Goal: Transaction & Acquisition: Book appointment/travel/reservation

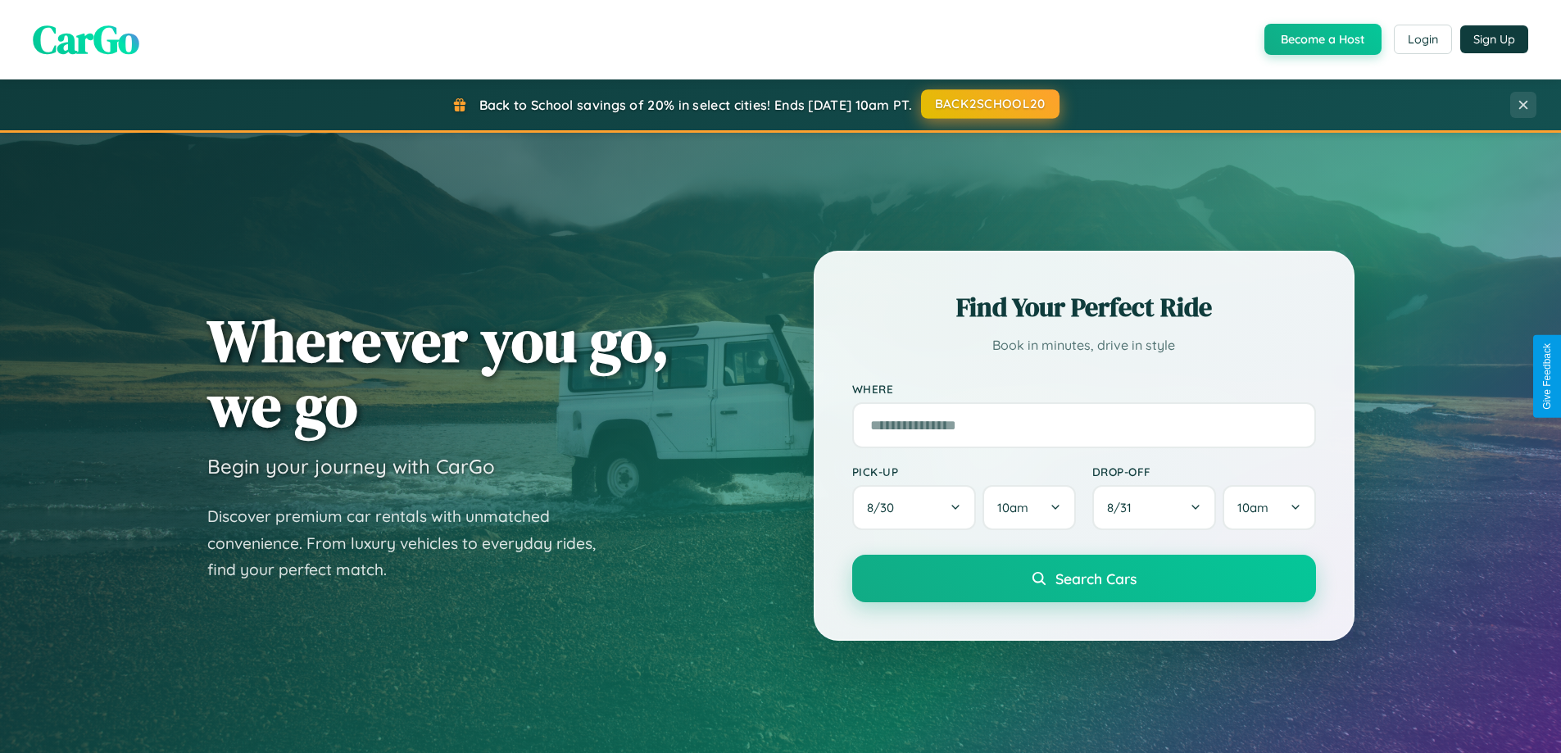
click at [989, 104] on button "BACK2SCHOOL20" at bounding box center [990, 103] width 138 height 29
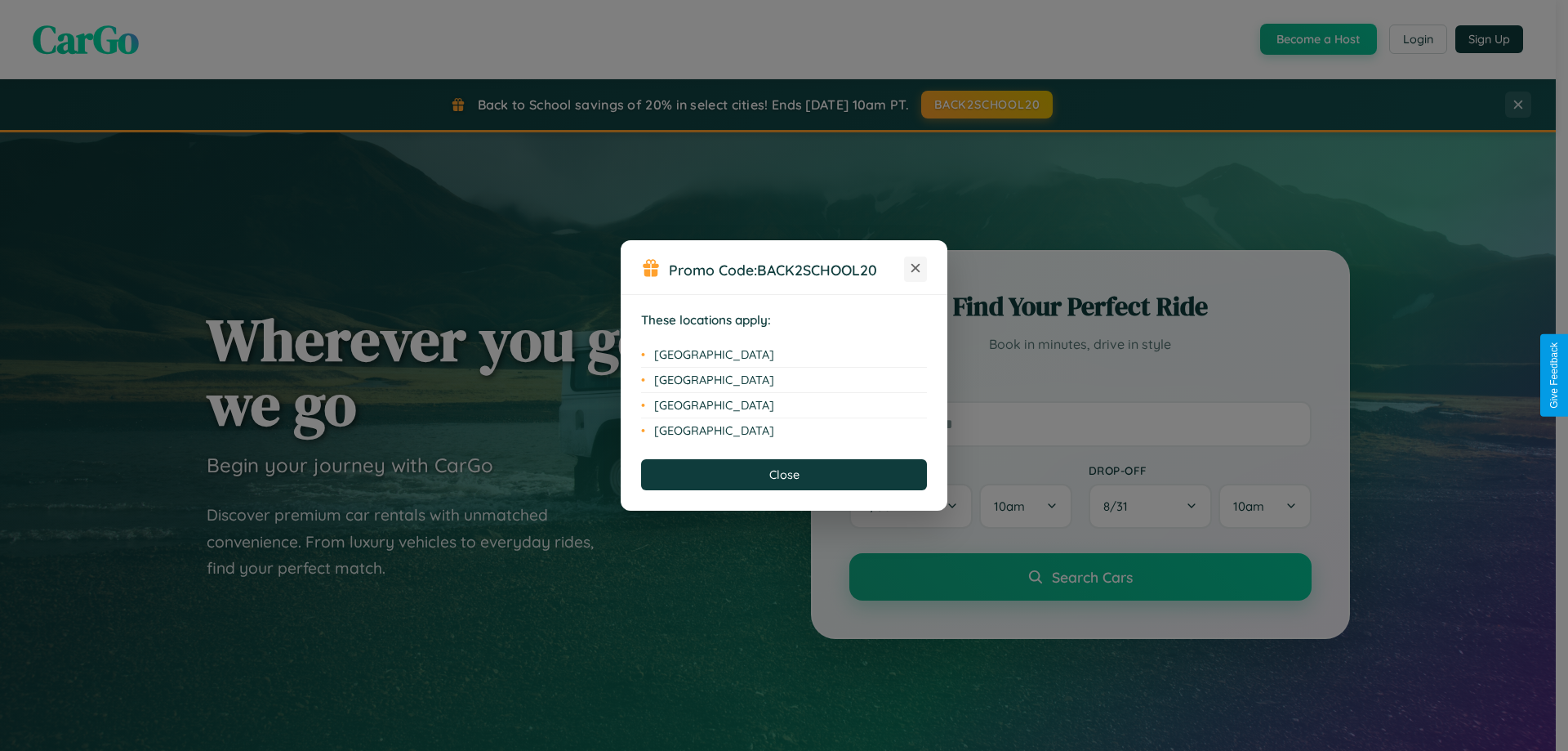
click at [915, 269] on icon at bounding box center [915, 268] width 9 height 9
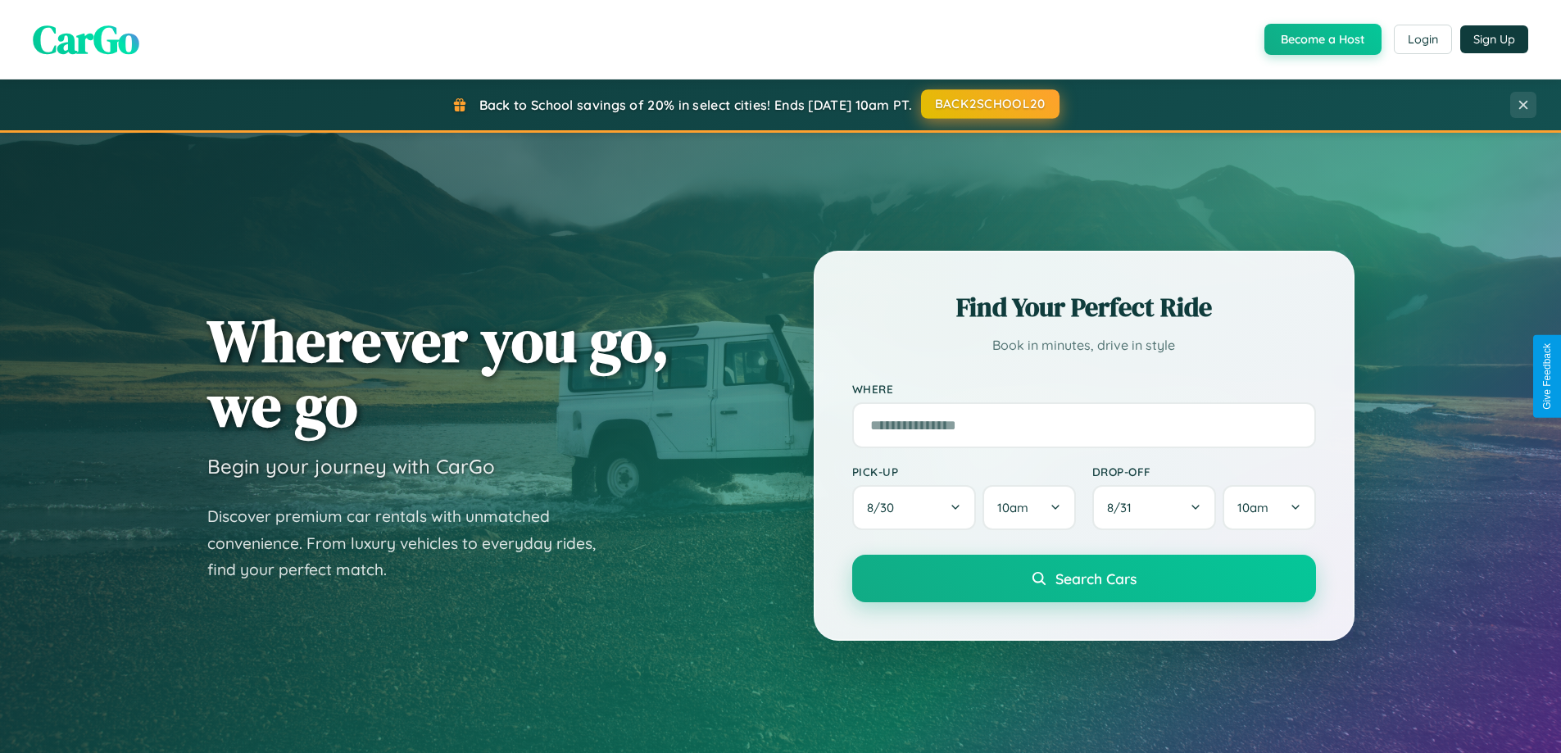
click at [989, 104] on button "BACK2SCHOOL20" at bounding box center [990, 103] width 138 height 29
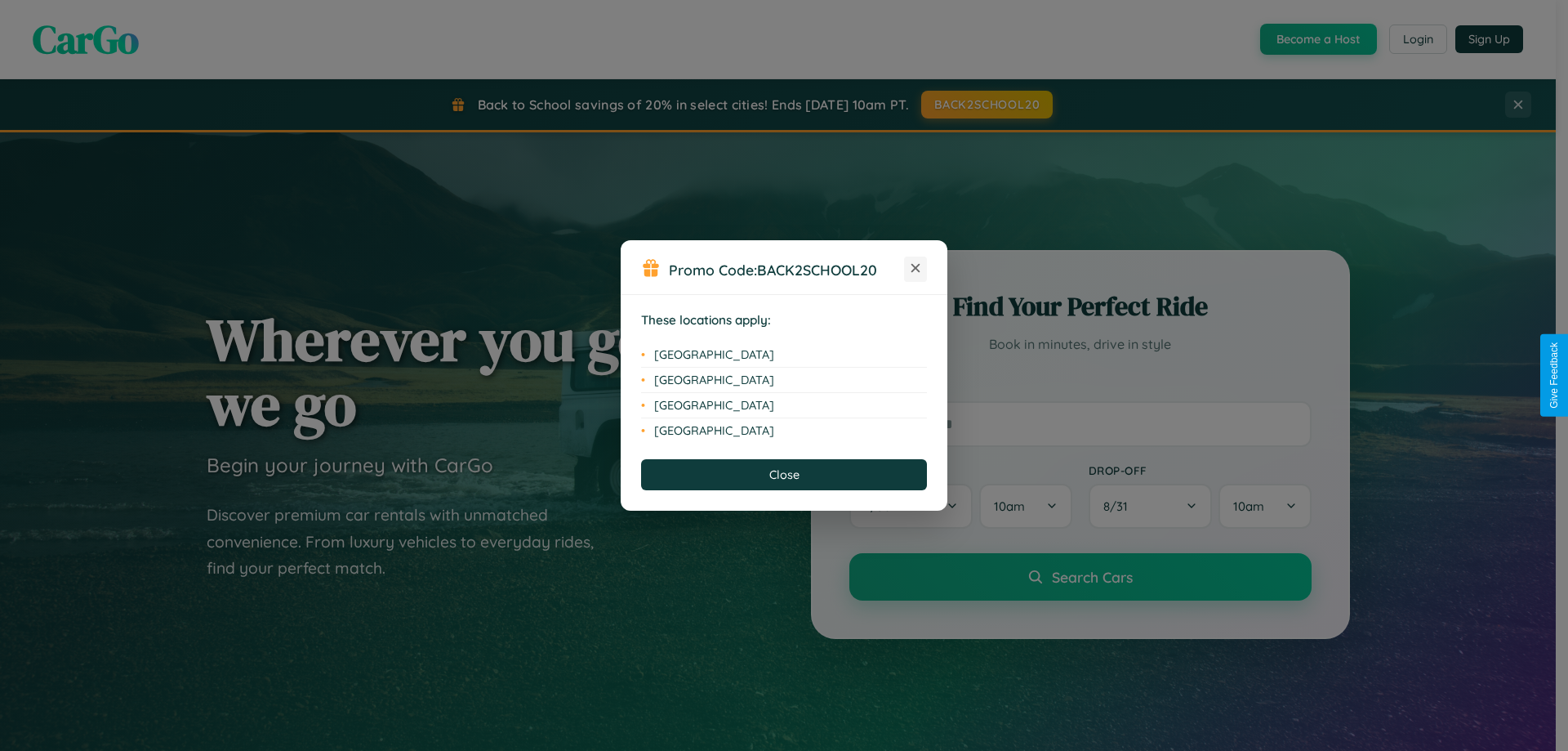
click at [915, 269] on icon at bounding box center [915, 268] width 9 height 9
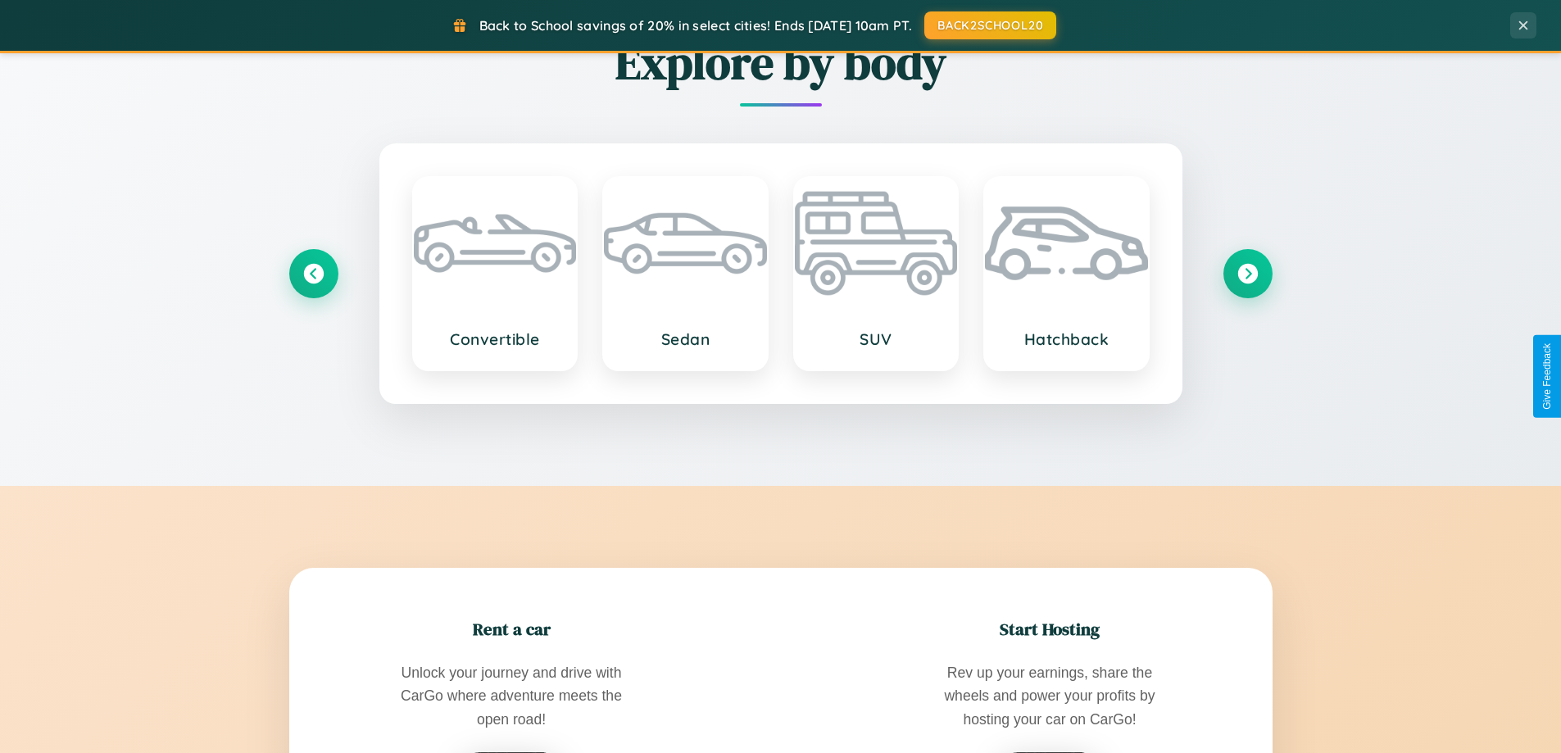
scroll to position [2633, 0]
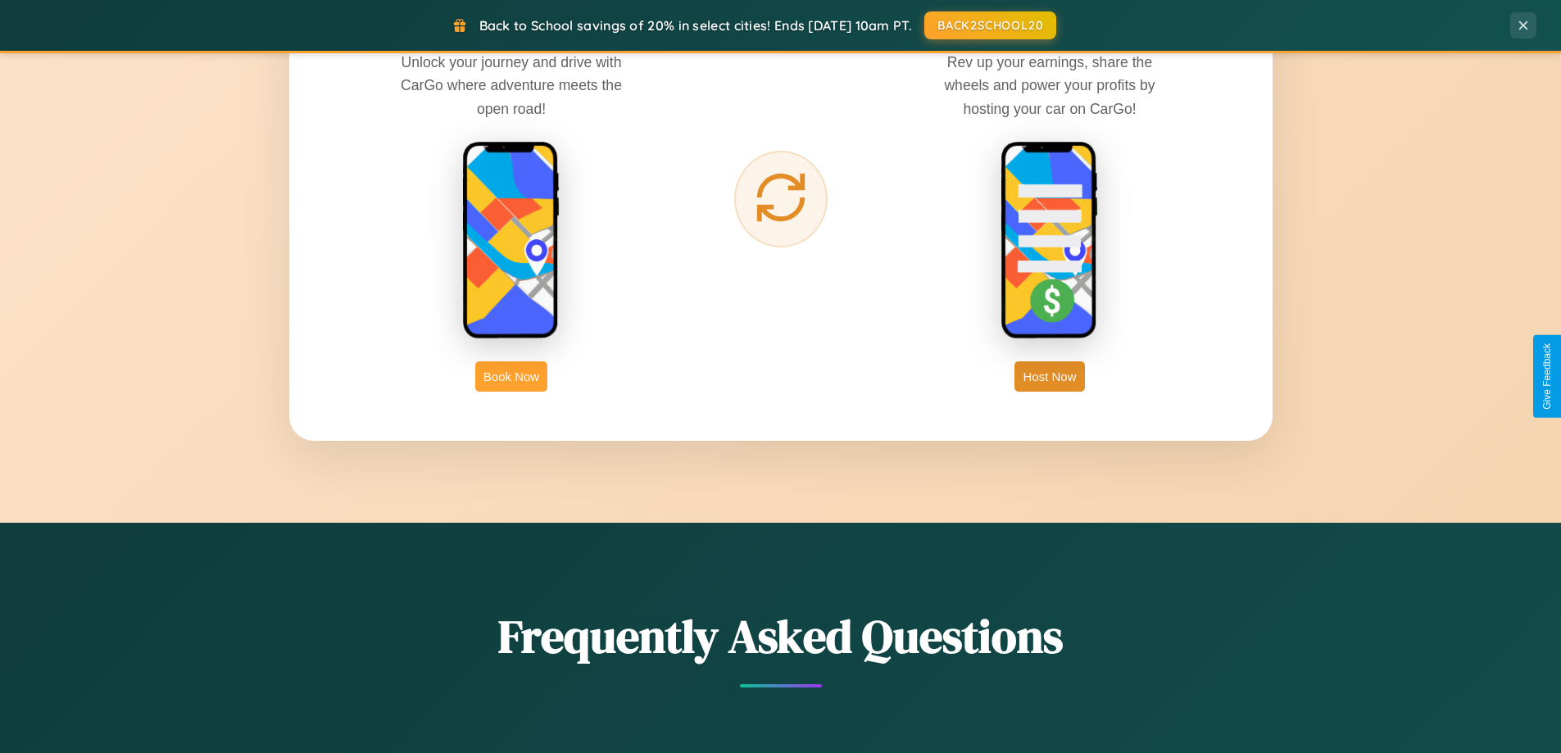
click at [511, 376] on button "Book Now" at bounding box center [511, 376] width 72 height 30
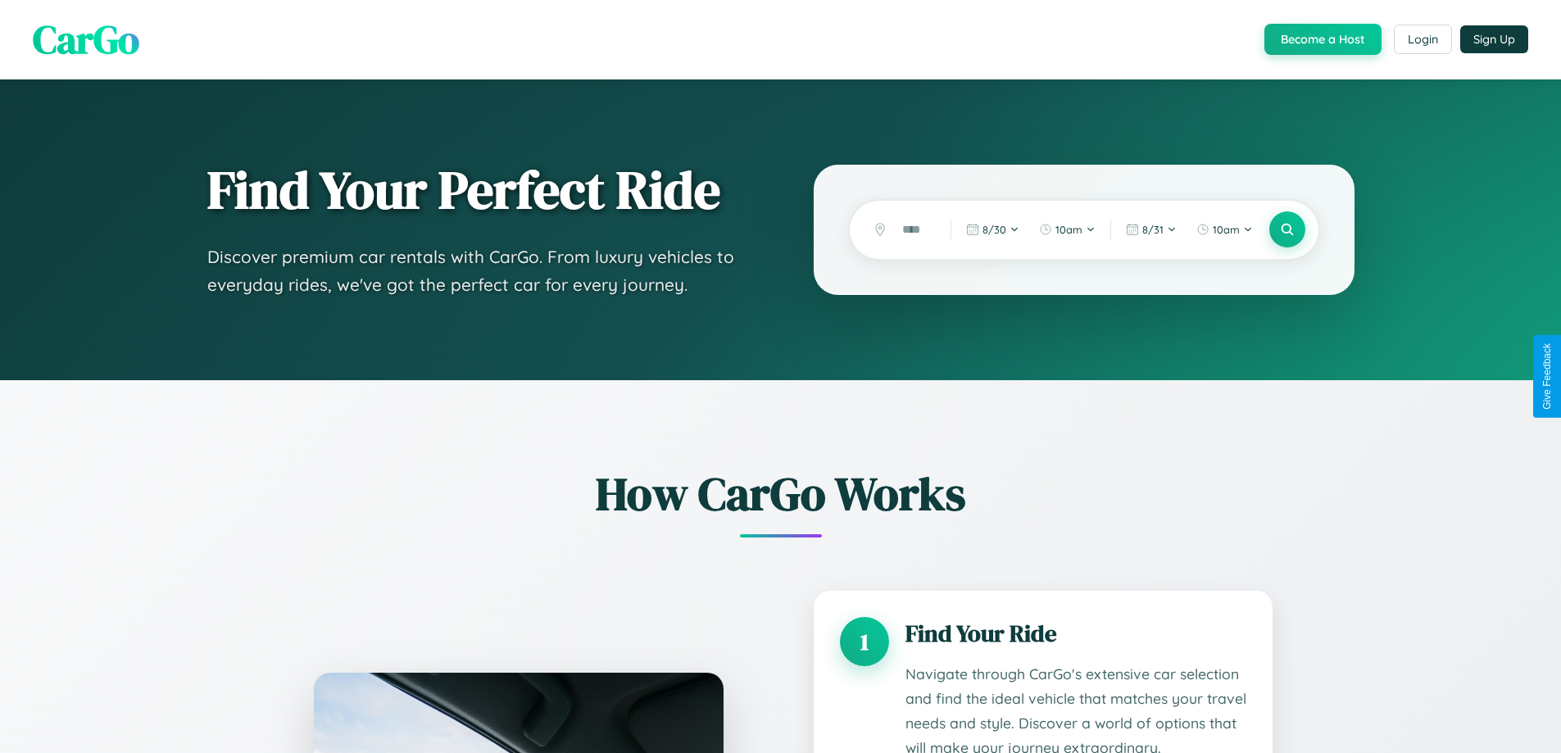
scroll to position [1366, 0]
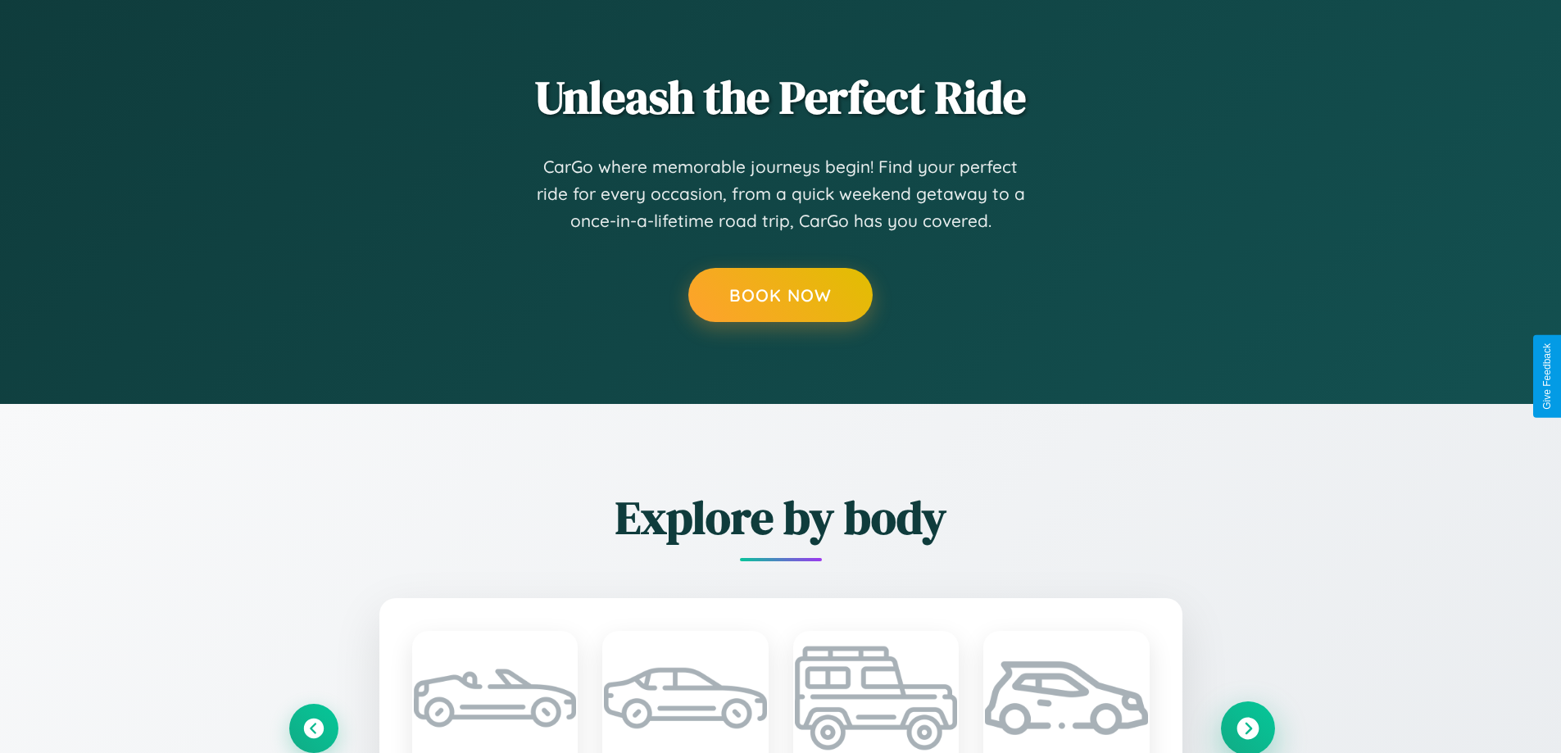
click at [1247, 728] on icon at bounding box center [1247, 728] width 22 height 22
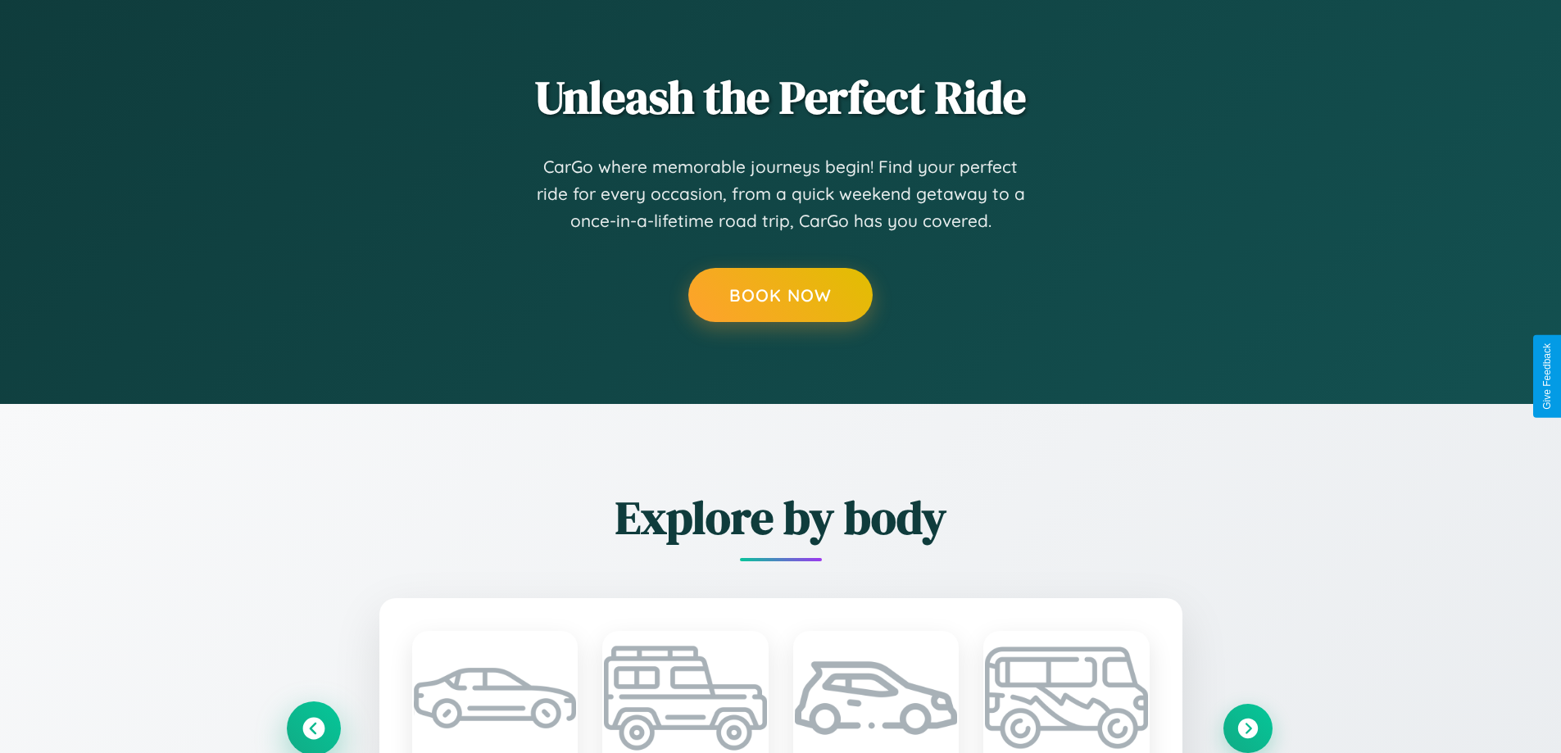
click at [313, 728] on icon at bounding box center [313, 728] width 22 height 22
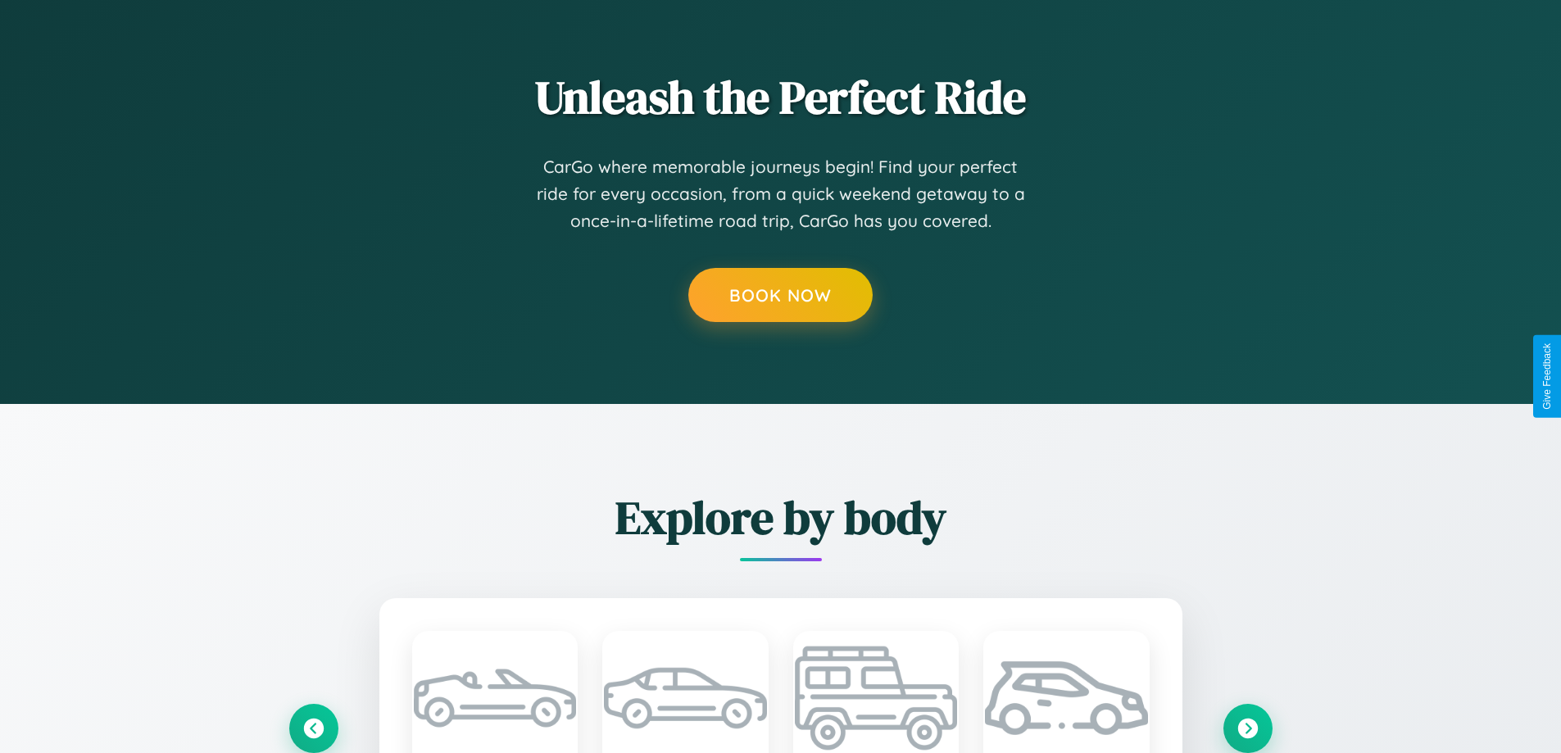
scroll to position [0, 0]
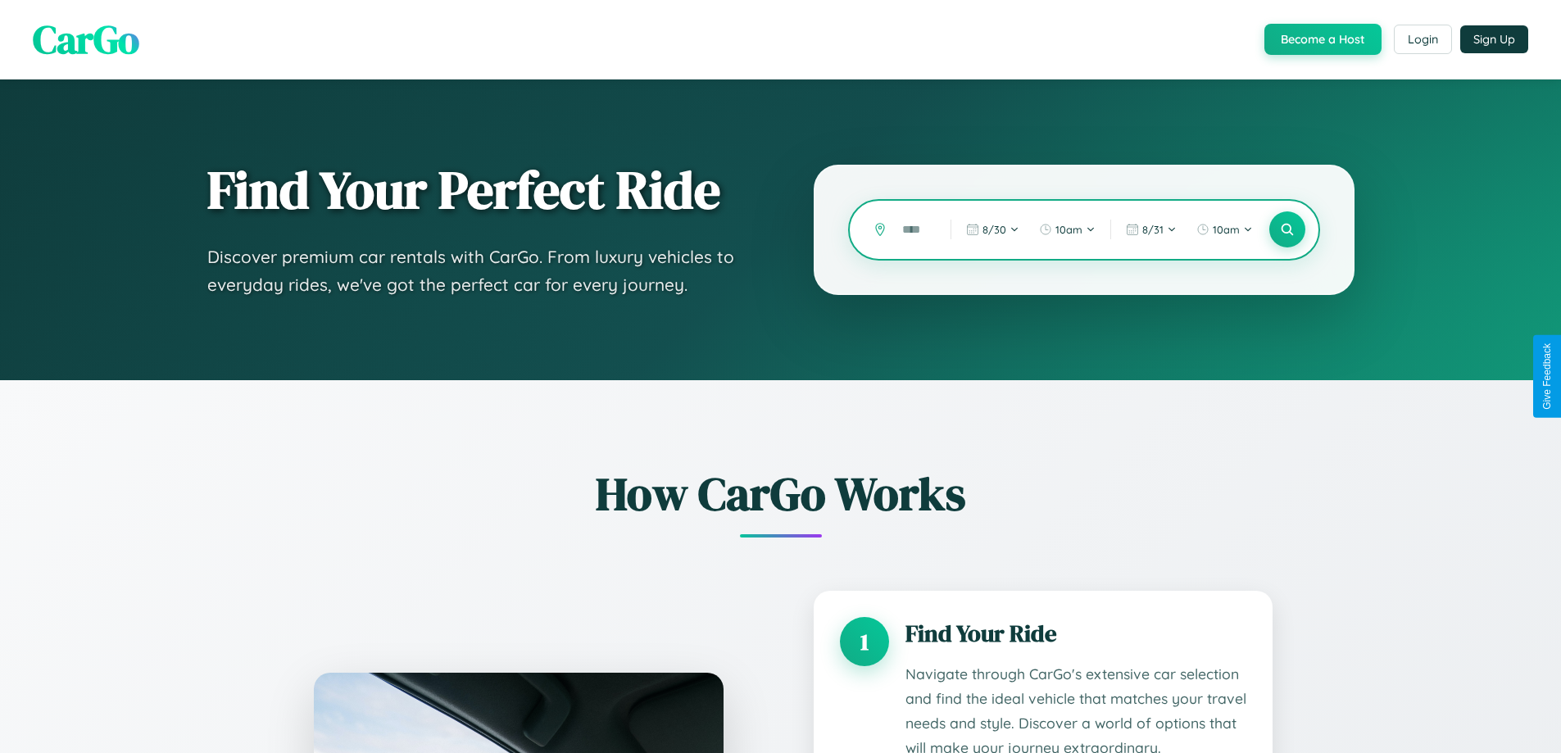
click at [914, 229] on input "text" at bounding box center [914, 229] width 40 height 29
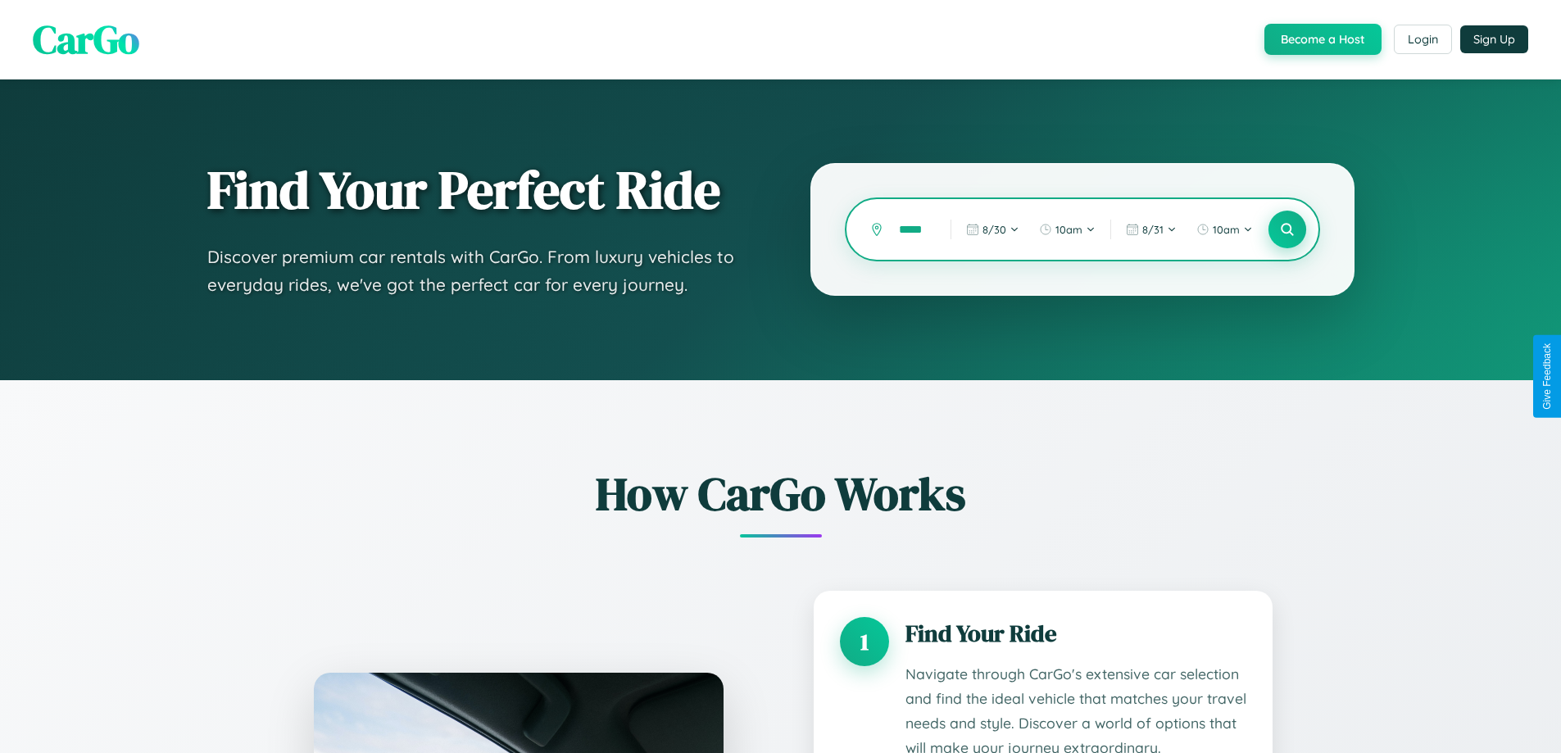
type input "*****"
click at [1286, 229] on icon at bounding box center [1287, 230] width 16 height 16
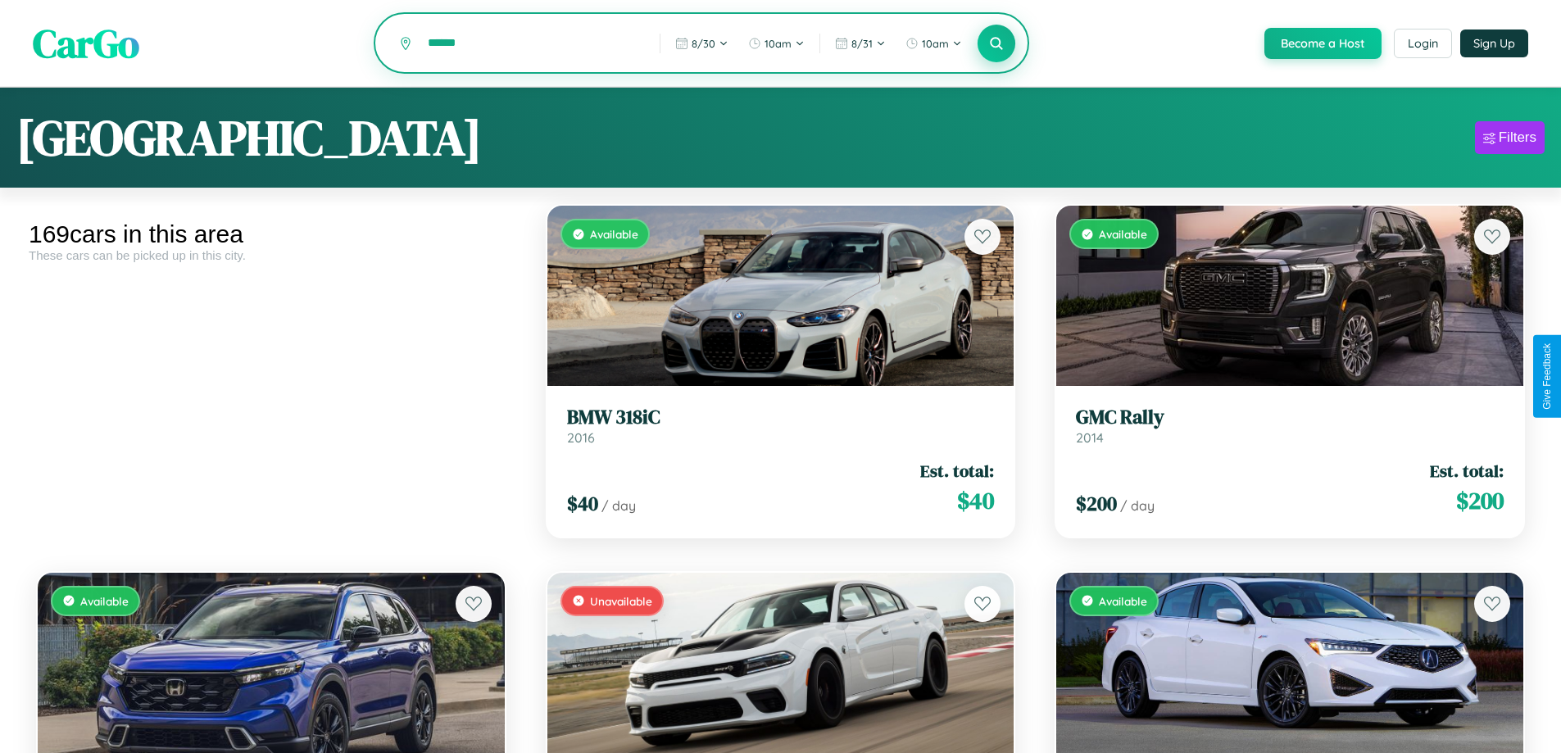
type input "******"
click at [995, 44] on icon at bounding box center [997, 43] width 16 height 16
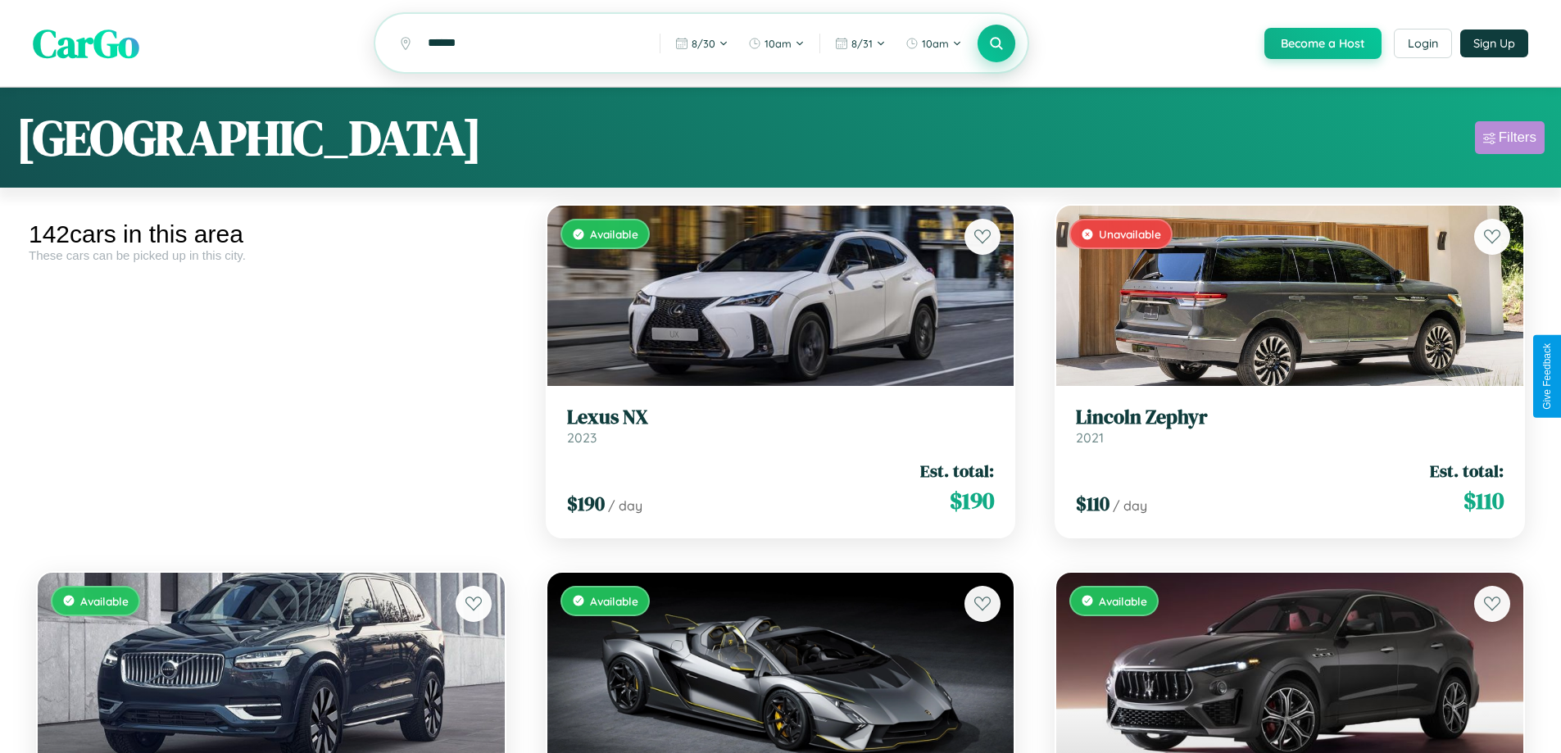
click at [1509, 140] on div "Filters" at bounding box center [1518, 137] width 38 height 16
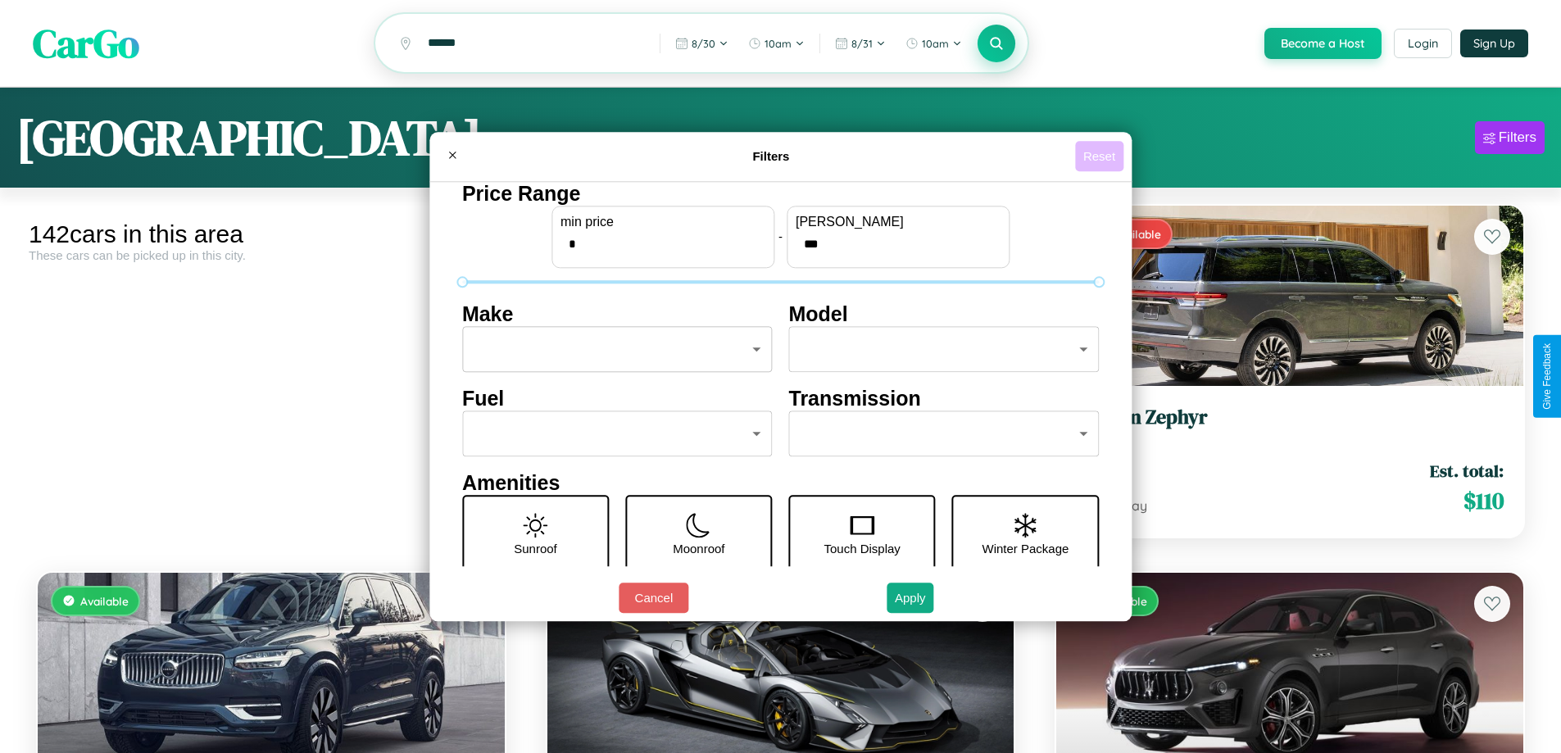
click at [1101, 156] on button "Reset" at bounding box center [1099, 156] width 48 height 30
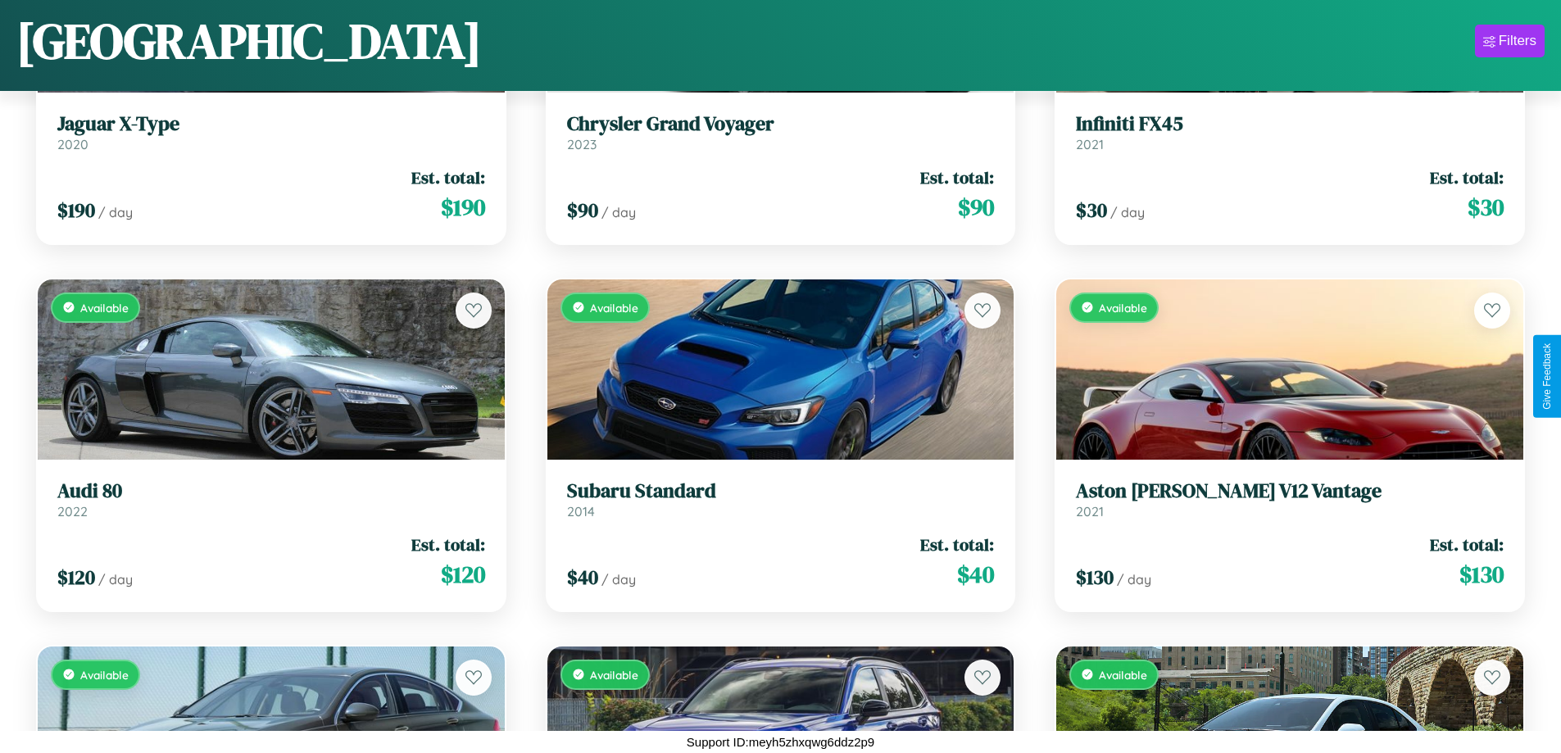
scroll to position [6468, 0]
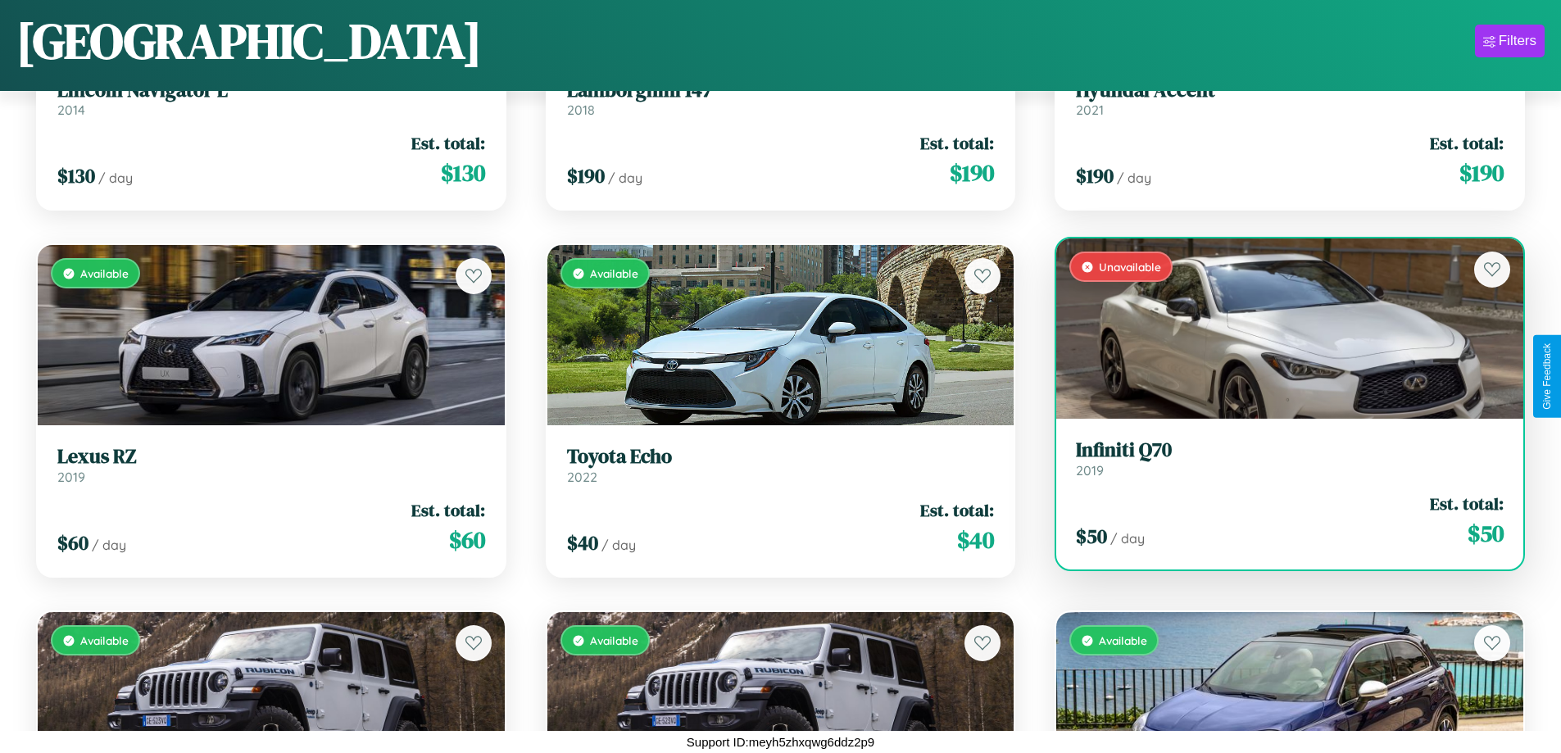
click at [1279, 462] on link "Infiniti Q70 2019" at bounding box center [1290, 458] width 428 height 40
